Goal: Communication & Community: Answer question/provide support

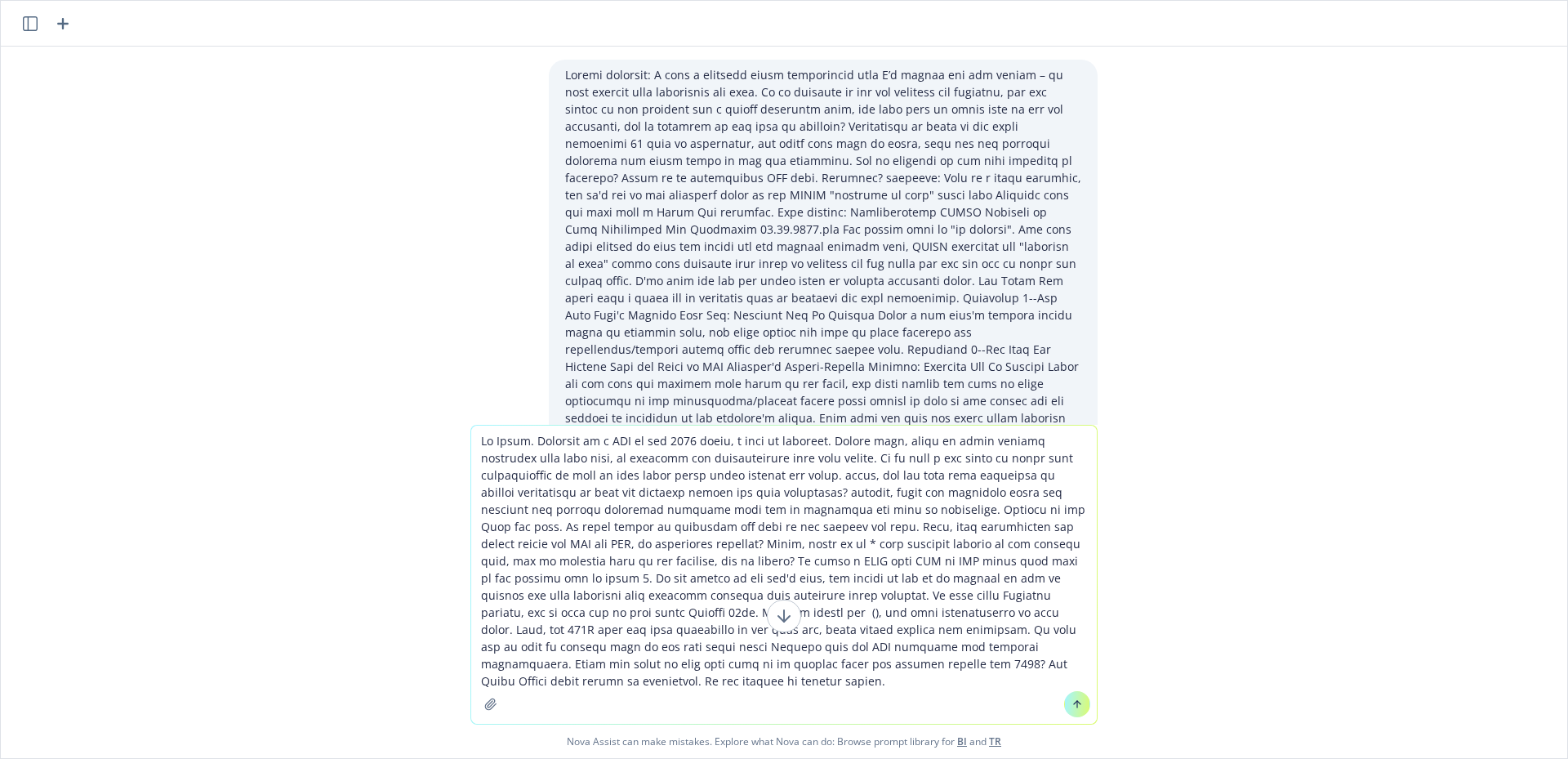
scroll to position [1757, 0]
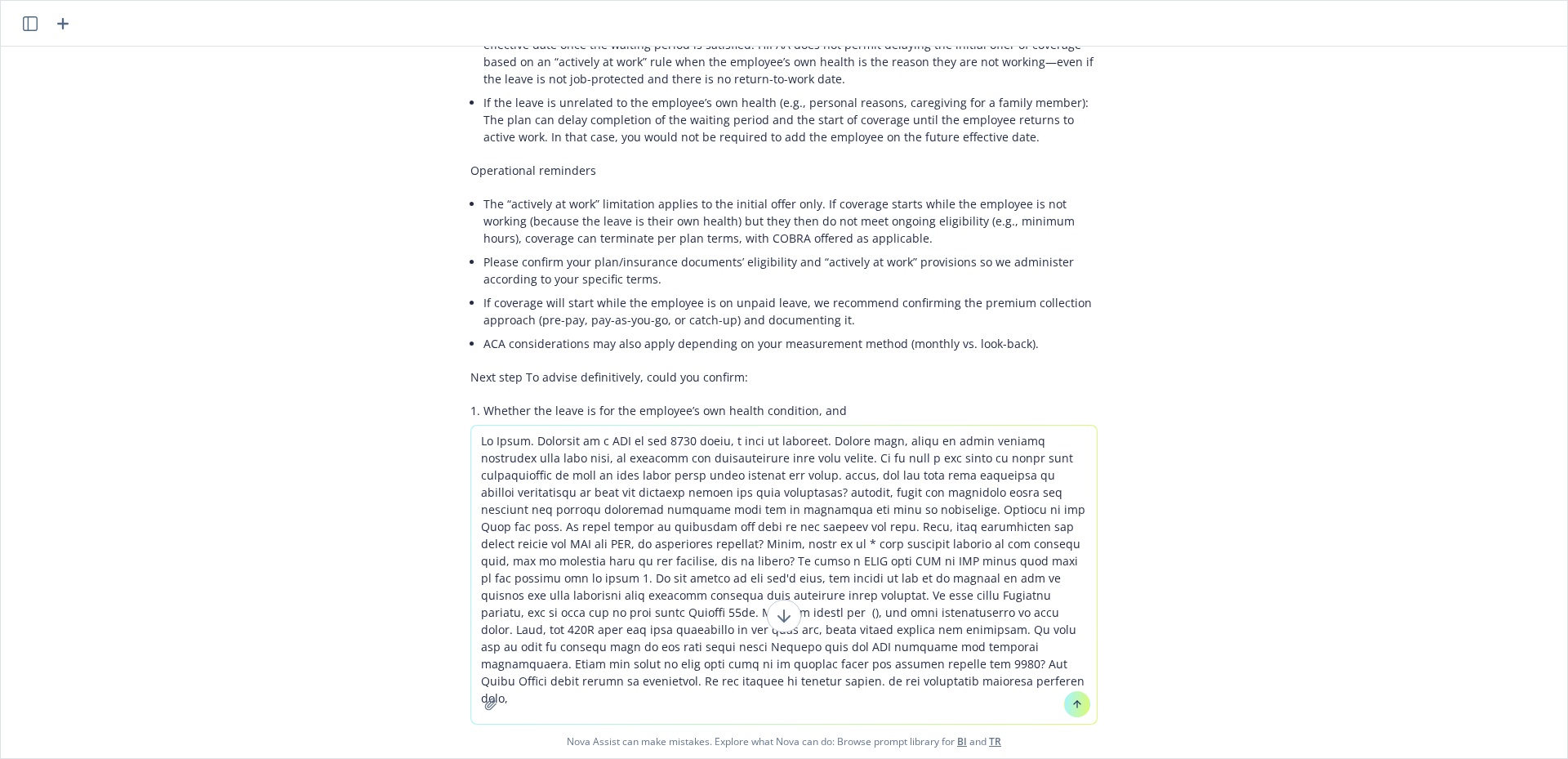
click at [795, 688] on textarea at bounding box center [783, 574] width 625 height 298
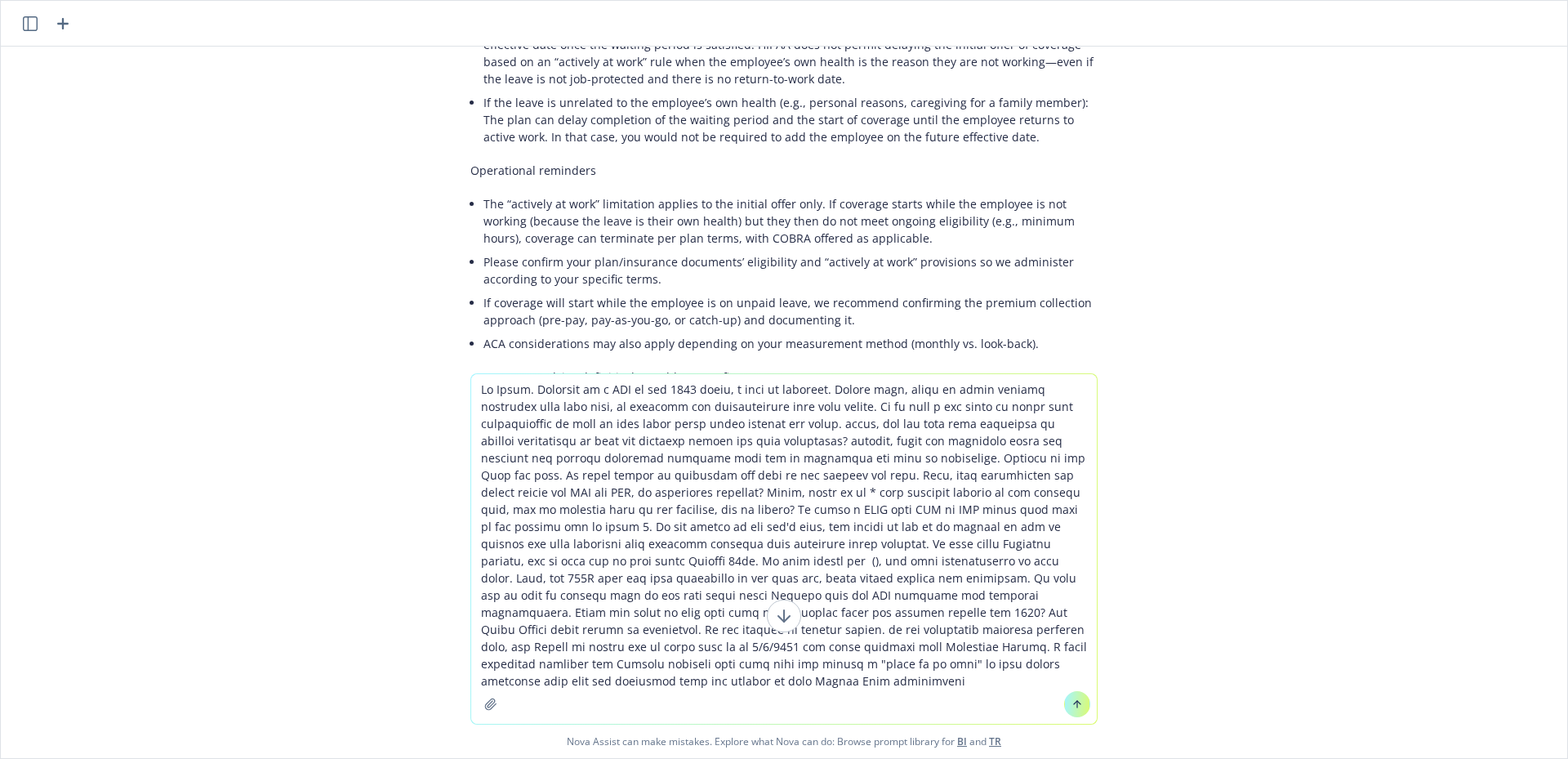
type textarea "Hi [PERSON_NAME]. Attached is a PDF of the 2026 guide, a work in progress. Plea…"
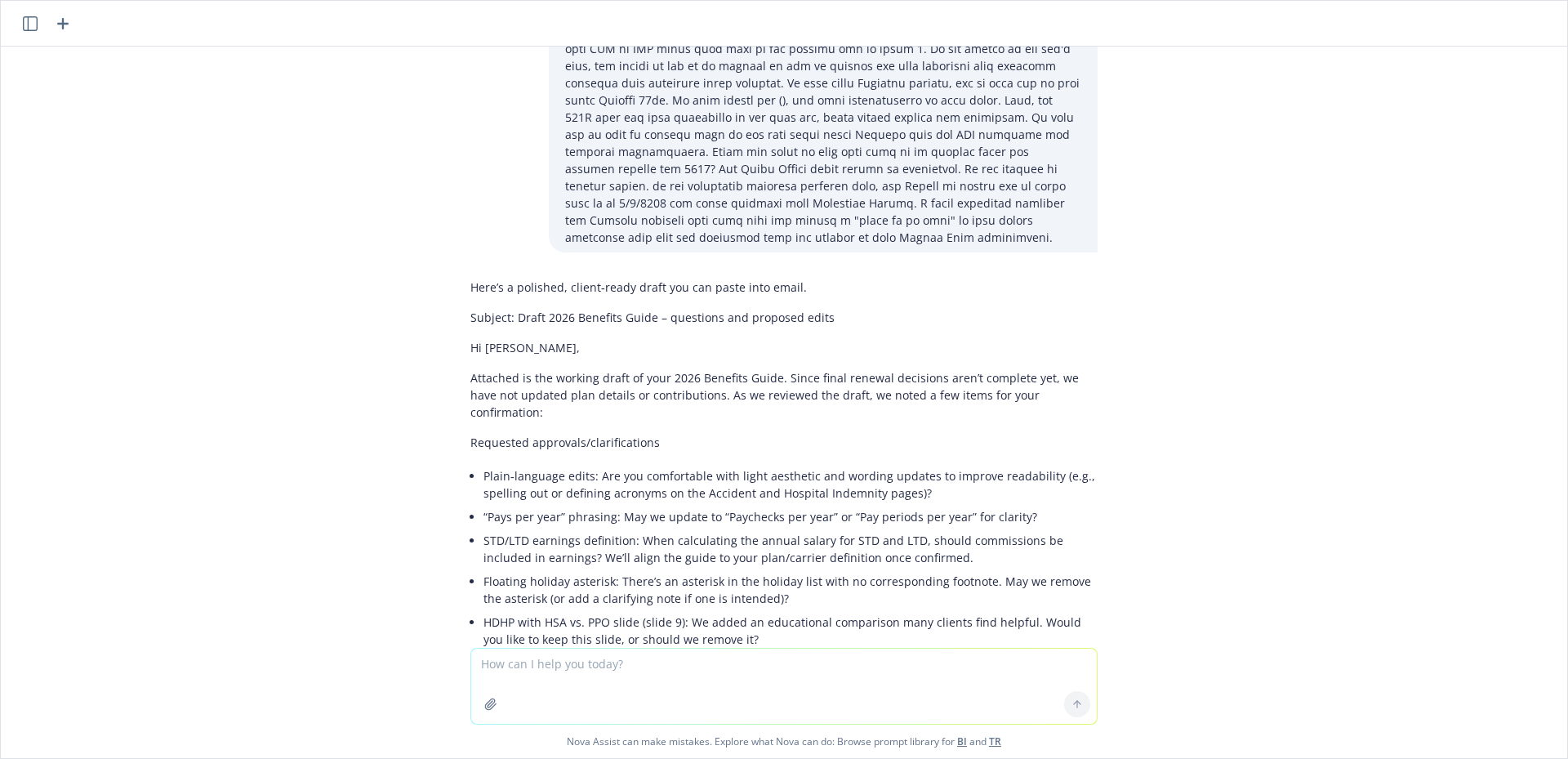
scroll to position [2507, 0]
